Goal: Task Accomplishment & Management: Manage account settings

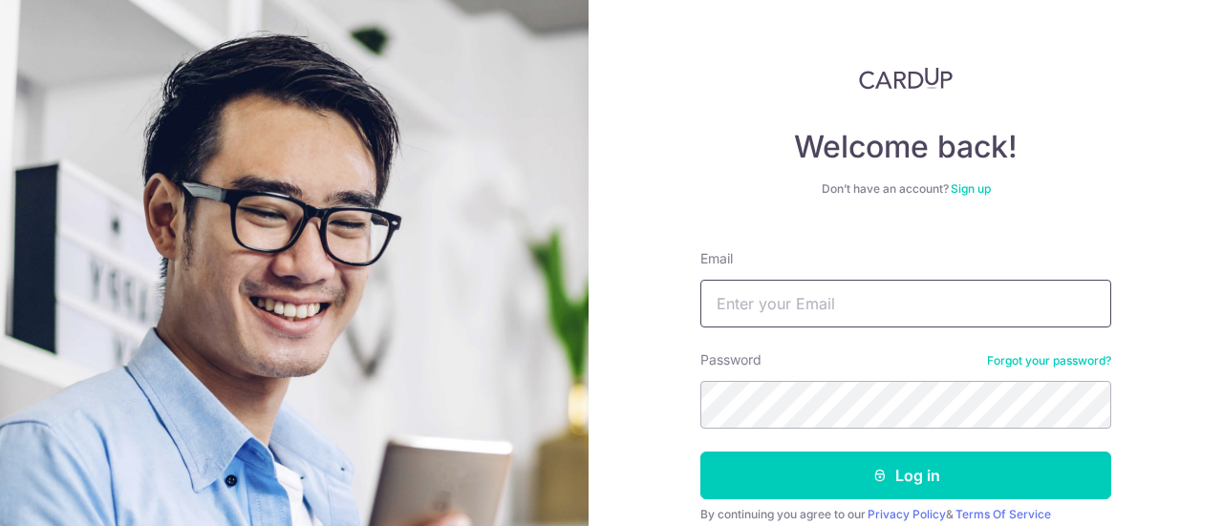
click at [764, 323] on input "Email" at bounding box center [905, 304] width 411 height 48
type input "[EMAIL_ADDRESS][DOMAIN_NAME]"
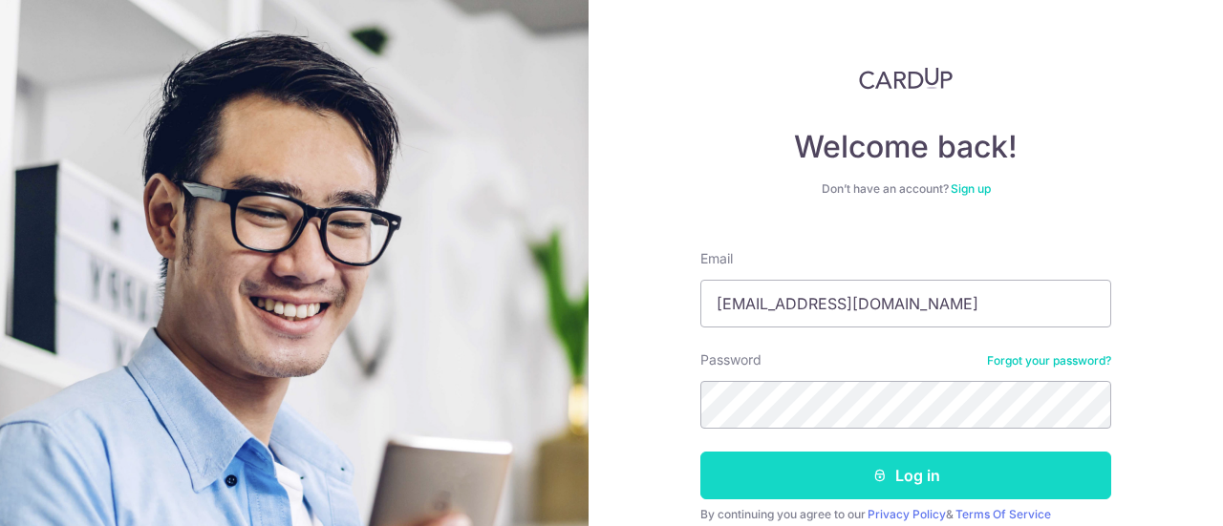
click at [874, 473] on icon "submit" at bounding box center [879, 475] width 15 height 15
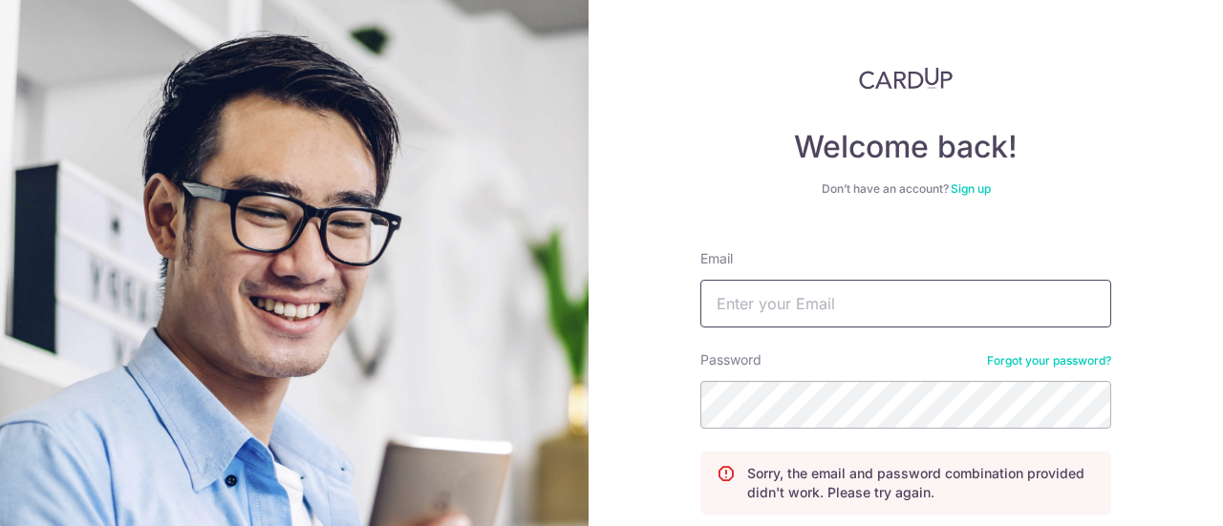
click at [873, 308] on input "Email" at bounding box center [905, 304] width 411 height 48
type input "C"
click at [890, 365] on div "Password Forgot your password?" at bounding box center [905, 390] width 411 height 78
click at [863, 307] on input "Email" at bounding box center [905, 304] width 411 height 48
type input "hippoking30@gmail.com"
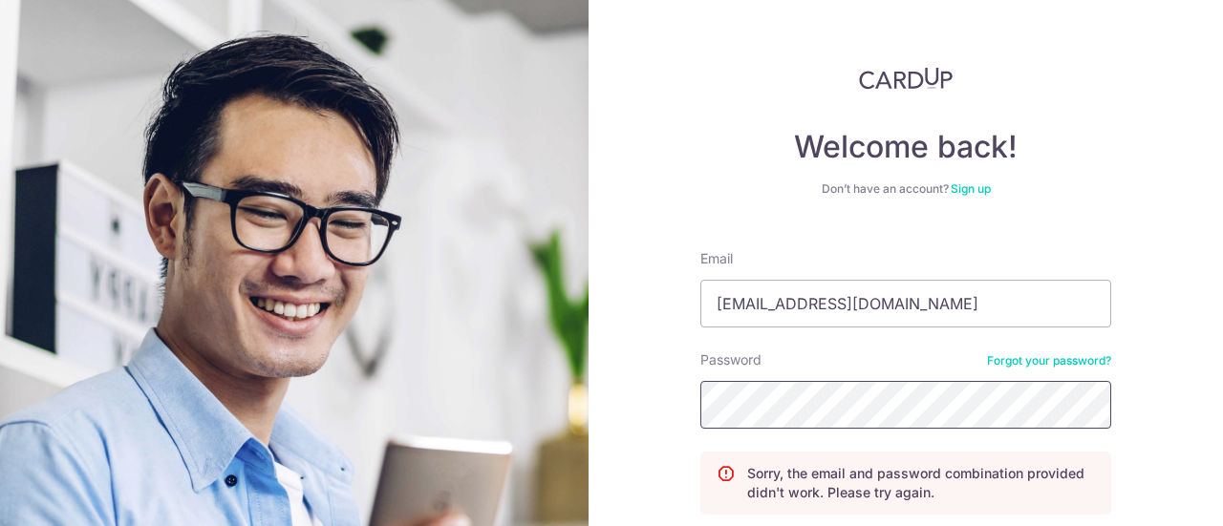
scroll to position [157, 0]
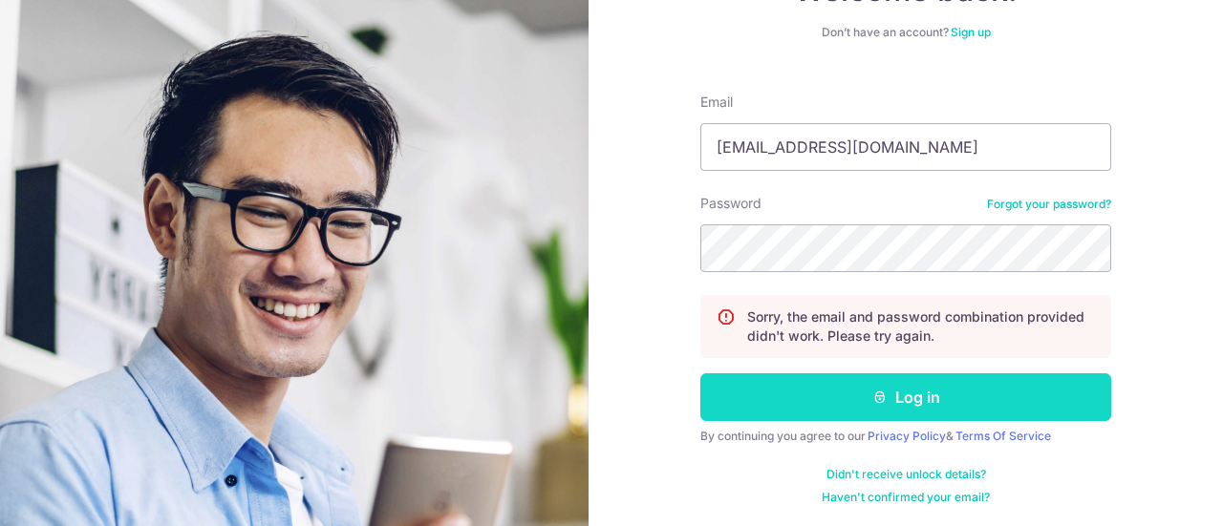
click at [907, 405] on button "Log in" at bounding box center [905, 397] width 411 height 48
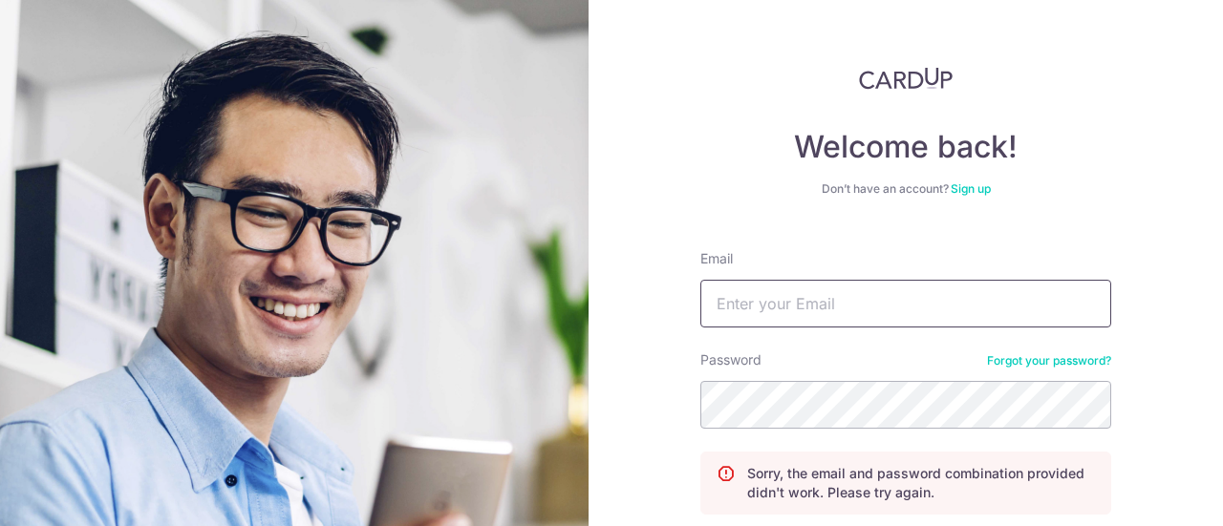
click at [829, 303] on input "Email" at bounding box center [905, 304] width 411 height 48
type input "[EMAIL_ADDRESS][DOMAIN_NAME]"
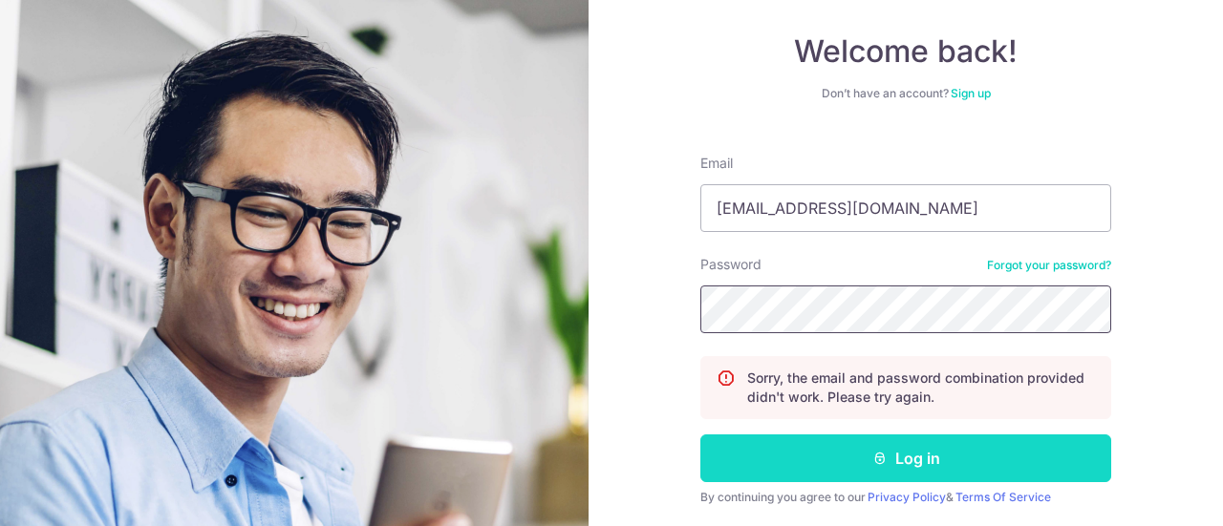
scroll to position [157, 0]
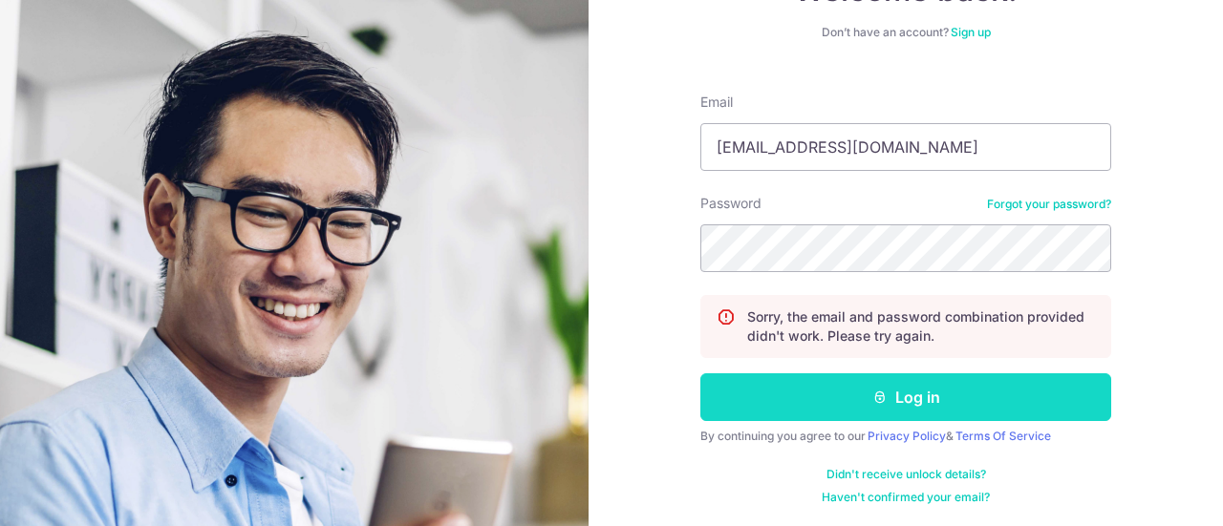
click at [845, 375] on button "Log in" at bounding box center [905, 397] width 411 height 48
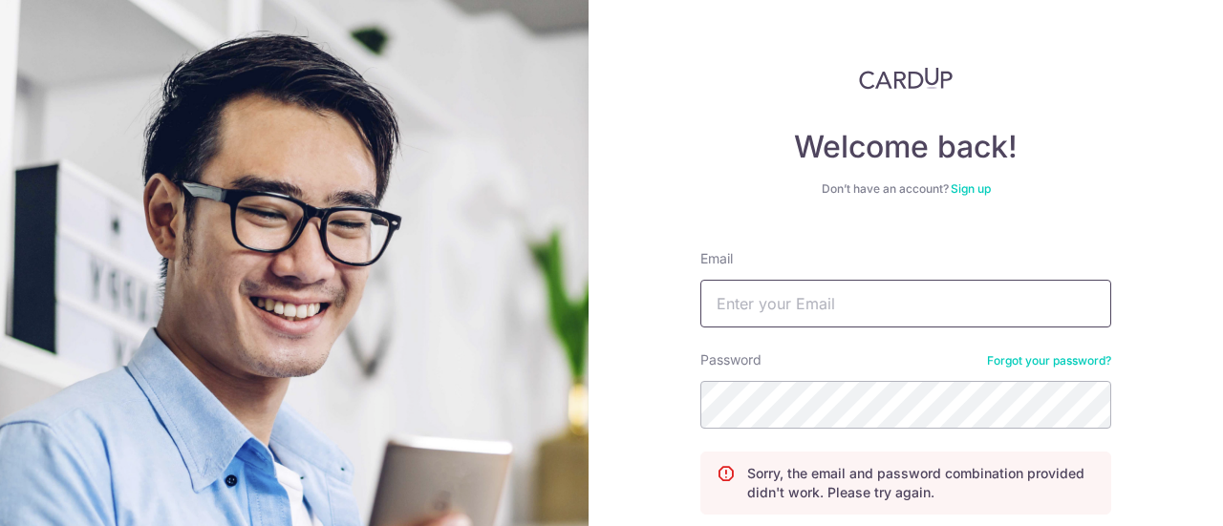
click at [931, 290] on input "Email" at bounding box center [905, 304] width 411 height 48
type input "[EMAIL_ADDRESS][DOMAIN_NAME]"
click at [1031, 365] on link "Forgot your password?" at bounding box center [1049, 360] width 124 height 15
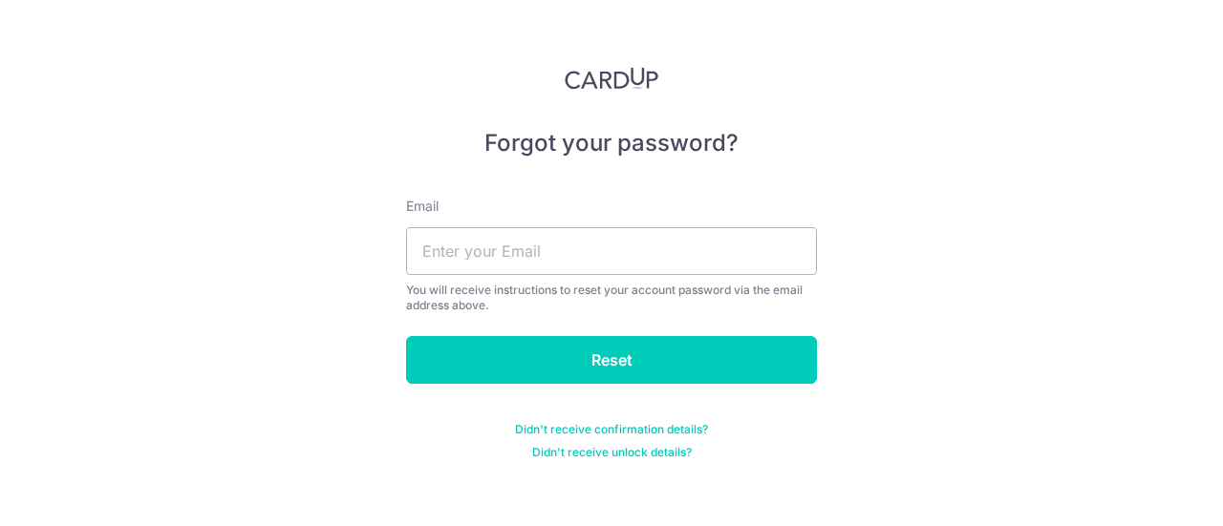
click at [740, 297] on div "You will receive instructions to reset your account password via the email addr…" at bounding box center [611, 298] width 411 height 31
click at [713, 270] on input "text" at bounding box center [611, 251] width 411 height 48
type input "hippoking30@gmail.com"
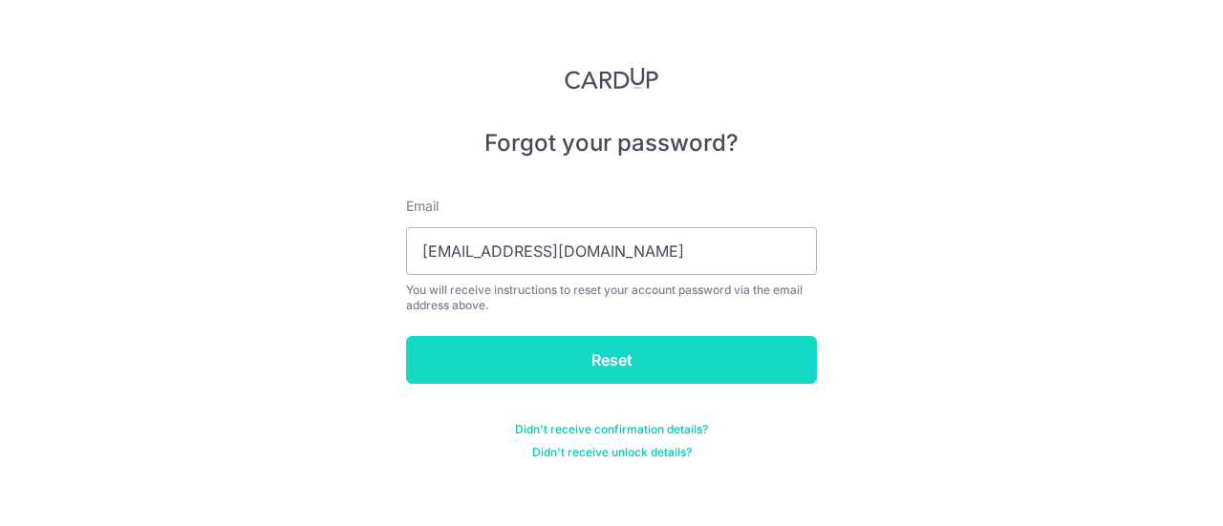
click at [632, 354] on input "Reset" at bounding box center [611, 360] width 411 height 48
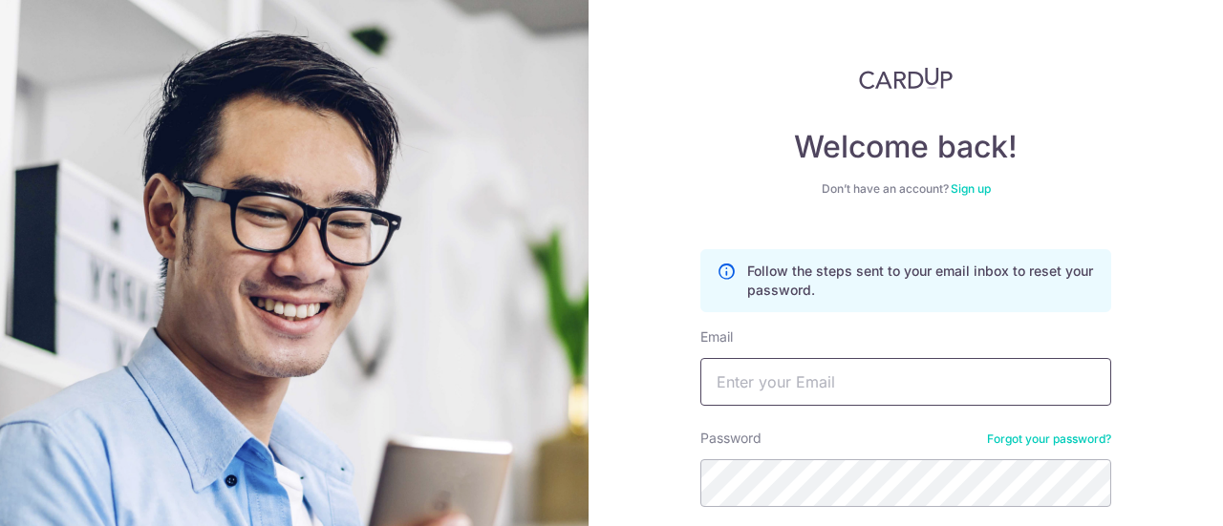
click at [871, 370] on input "Email" at bounding box center [905, 382] width 411 height 48
